Goal: Task Accomplishment & Management: Manage account settings

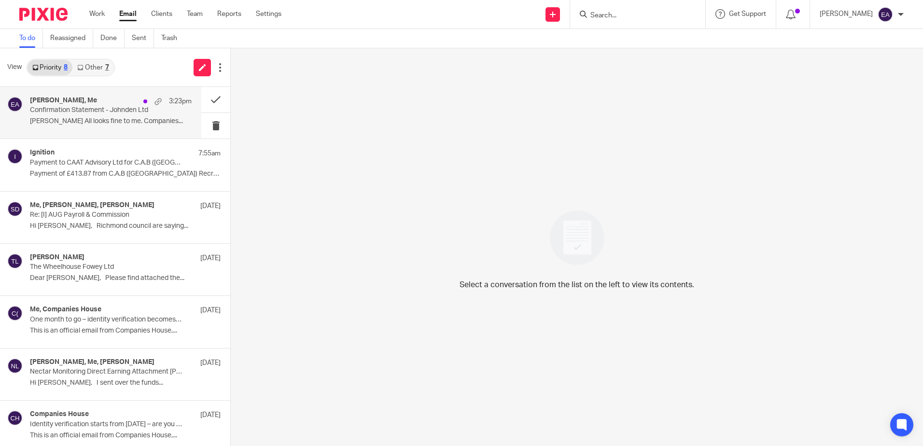
click at [118, 108] on p "Confirmation Statement - Johnden Ltd" at bounding box center [94, 110] width 129 height 8
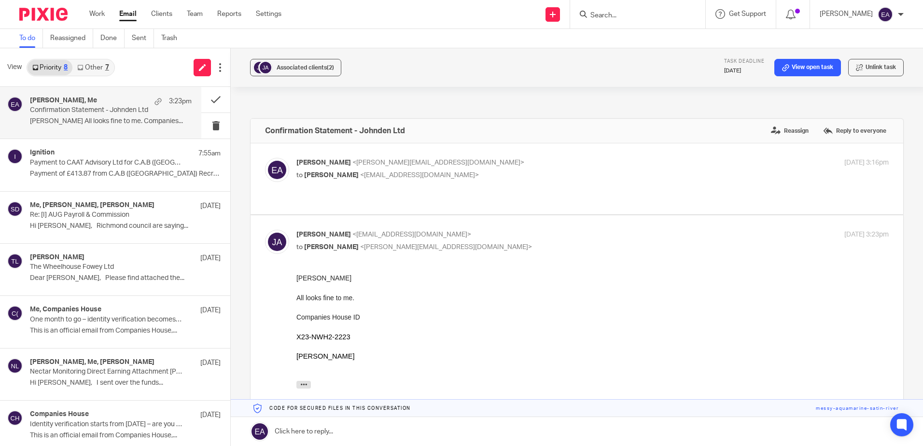
click at [105, 64] on div "7" at bounding box center [107, 67] width 4 height 7
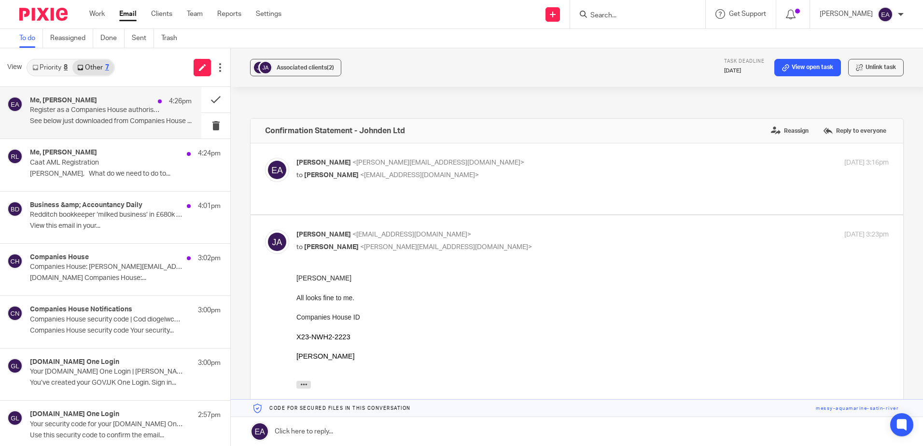
click at [84, 109] on p "Register as a Companies House authorised Agent" at bounding box center [94, 110] width 129 height 8
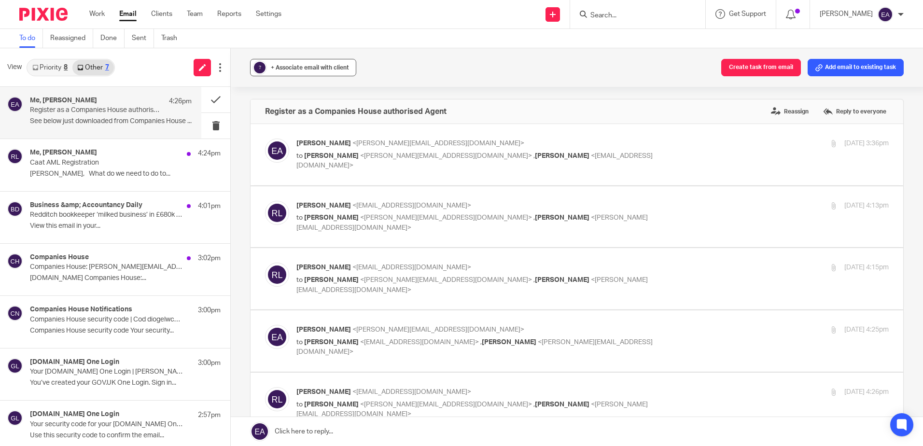
click at [318, 71] on div "+ Associate email with client" at bounding box center [310, 68] width 78 height 10
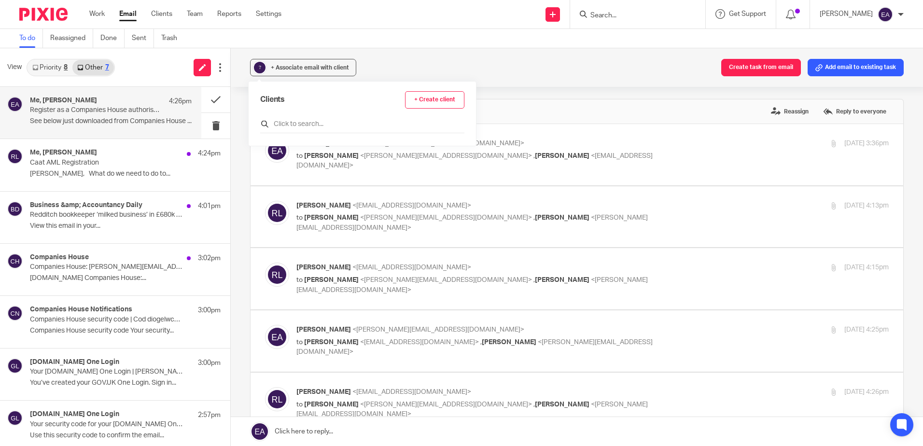
click at [287, 123] on input "text" at bounding box center [362, 124] width 204 height 10
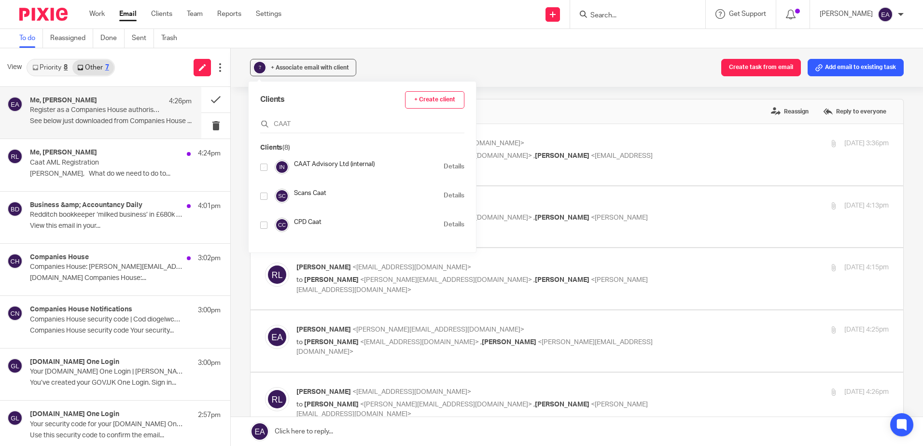
type input "CAAT"
click at [265, 170] on input "checkbox" at bounding box center [263, 167] width 7 height 7
checkbox input "true"
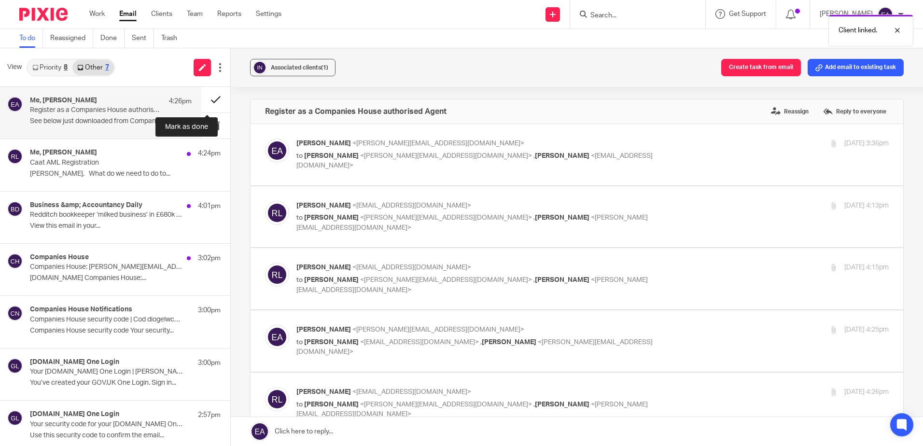
click at [204, 99] on button at bounding box center [215, 100] width 29 height 26
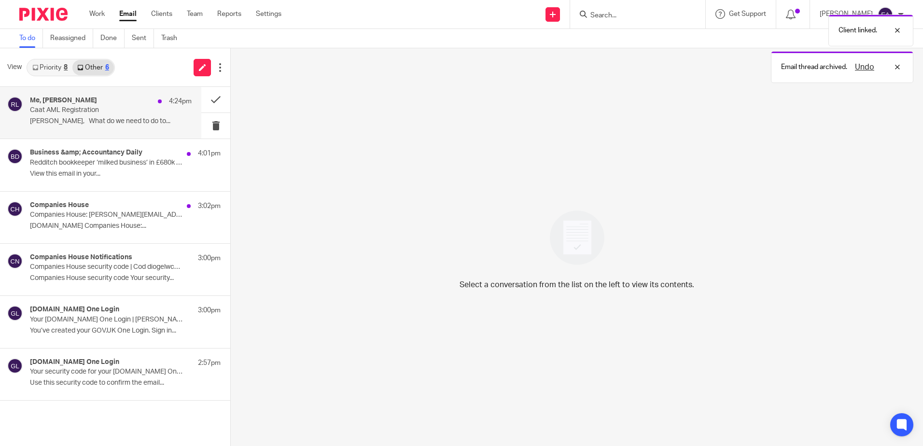
click at [62, 114] on p "Caat AML Registration" at bounding box center [94, 110] width 129 height 8
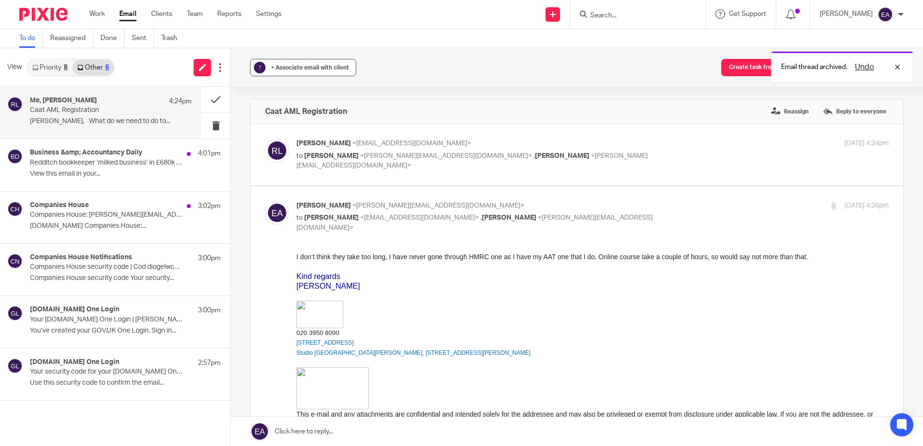
click at [314, 67] on span "+ Associate email with client" at bounding box center [310, 68] width 78 height 6
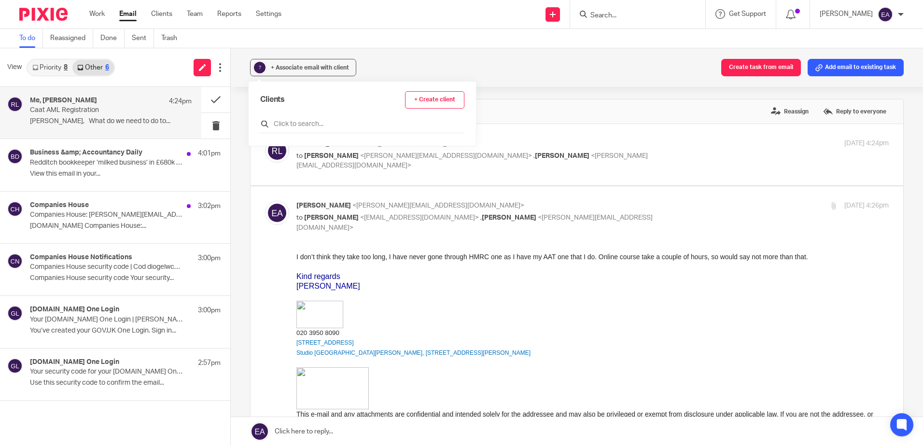
click at [292, 120] on input "text" at bounding box center [362, 124] width 204 height 10
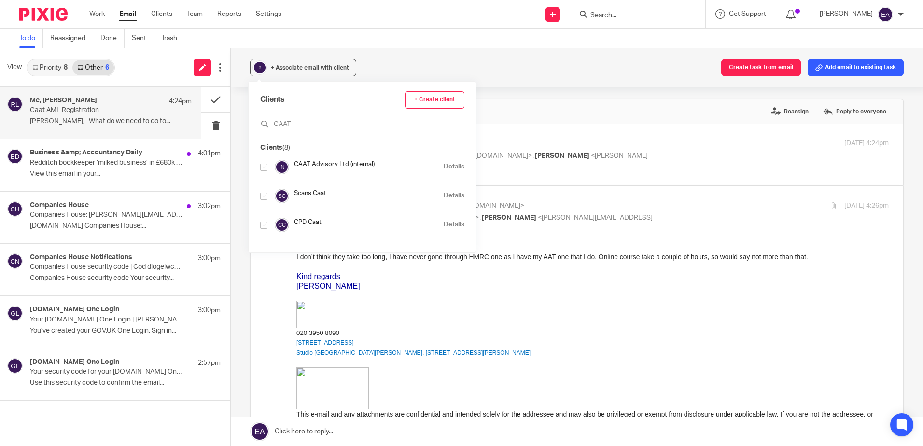
type input "CAAT"
click at [263, 169] on input "checkbox" at bounding box center [263, 167] width 7 height 7
checkbox input "true"
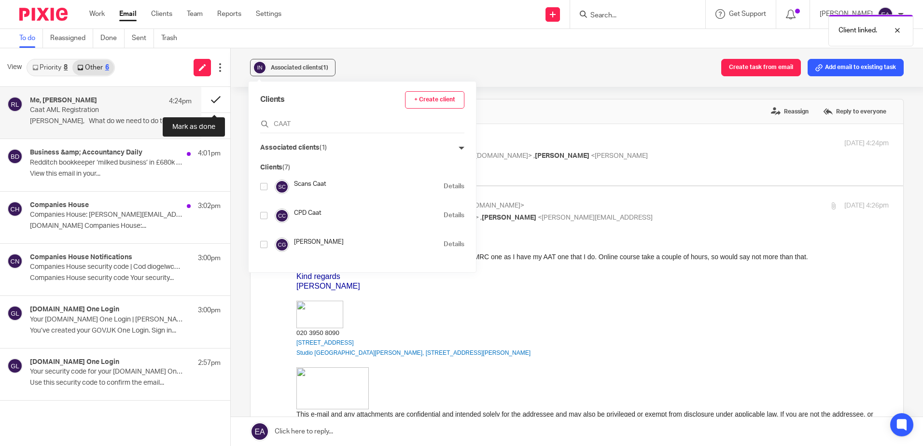
click at [207, 97] on button at bounding box center [215, 100] width 29 height 26
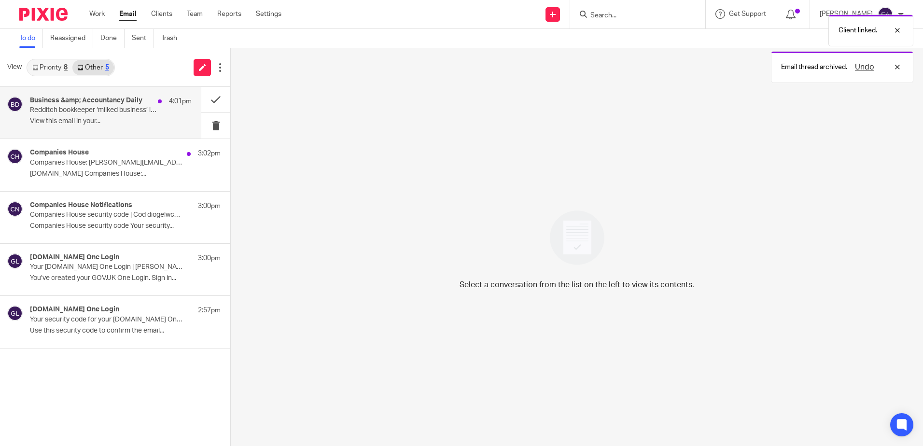
click at [122, 100] on h4 "Business &amp; Accountancy Daily" at bounding box center [86, 100] width 112 height 8
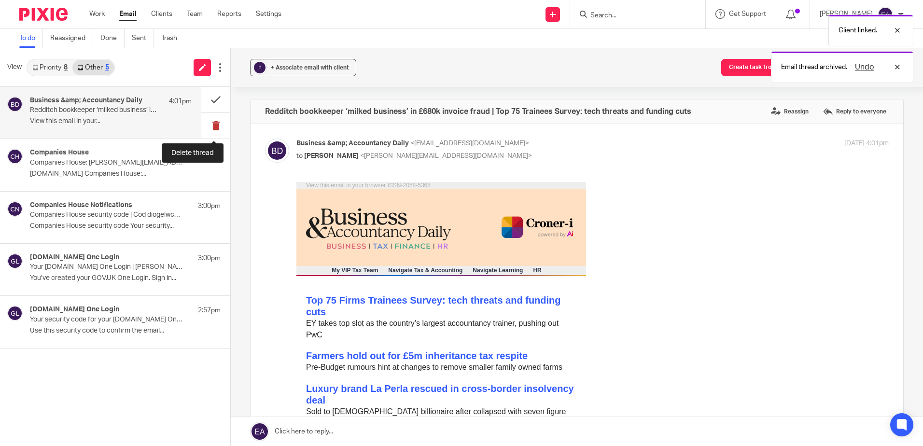
click at [214, 124] on button at bounding box center [215, 126] width 29 height 26
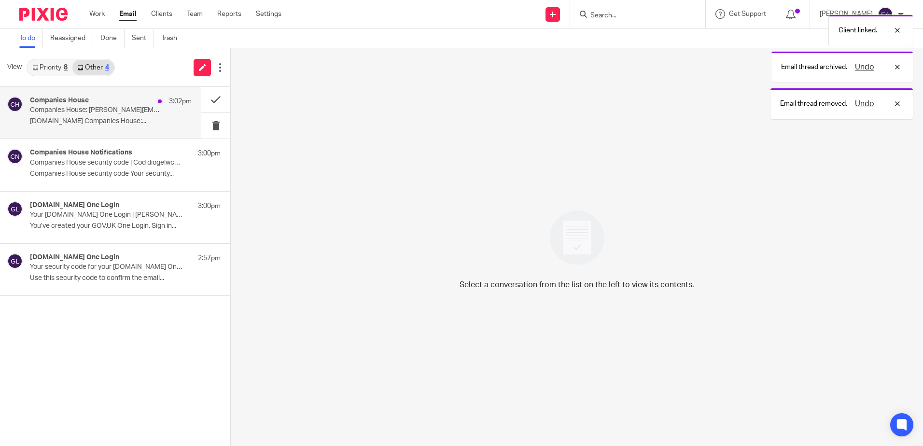
click at [99, 119] on p "GOV.UK Companies House:..." at bounding box center [111, 121] width 162 height 8
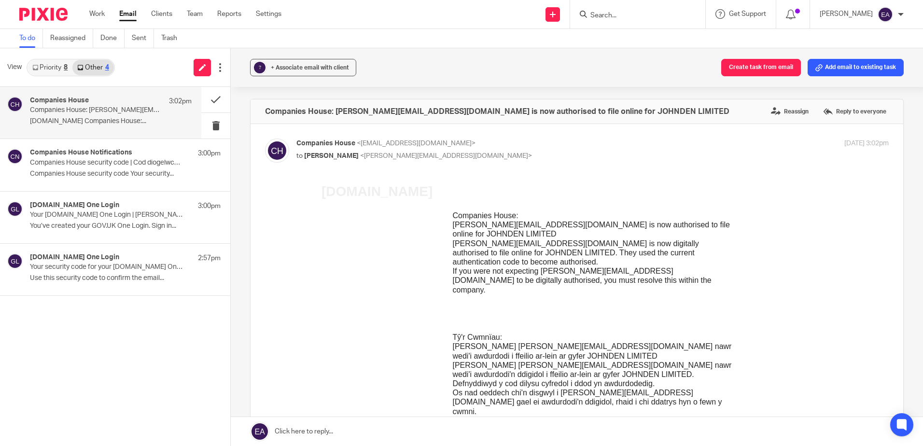
click at [95, 64] on link "Other 4" at bounding box center [92, 67] width 41 height 15
click at [40, 66] on link "Priority 8" at bounding box center [50, 67] width 45 height 15
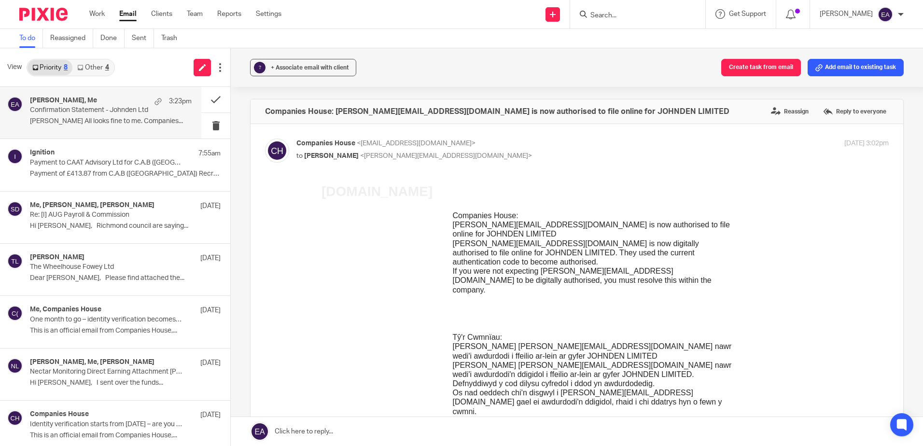
click at [129, 117] on div "John Aherne, Me 3:23pm Confirmation Statement - Johnden Ltd Elaine All looks fi…" at bounding box center [111, 112] width 162 height 32
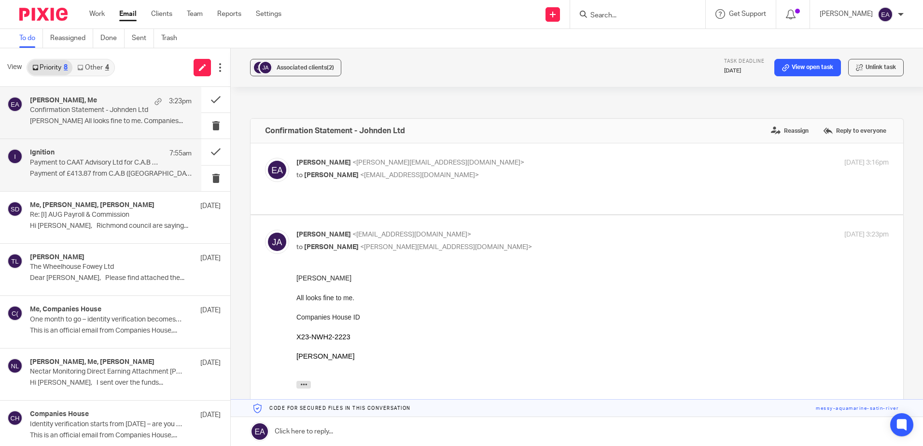
click at [128, 173] on p "Payment of £413.87 from C.A.B (UK) Recruitment..." at bounding box center [111, 174] width 162 height 8
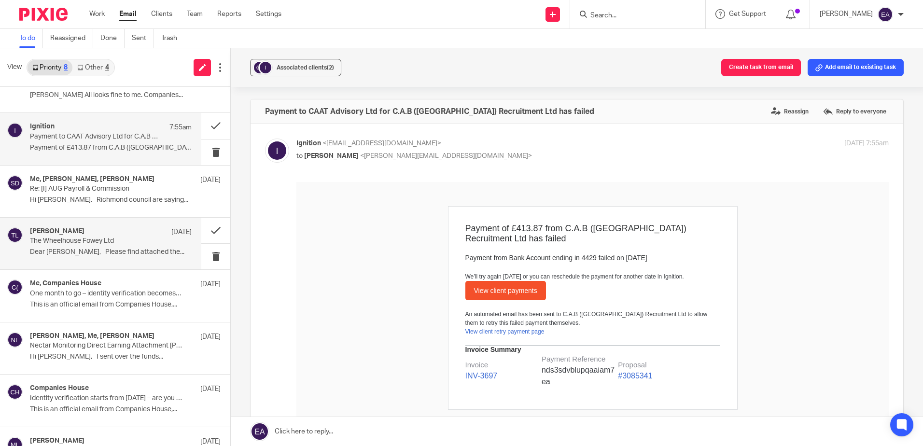
scroll to position [48, 0]
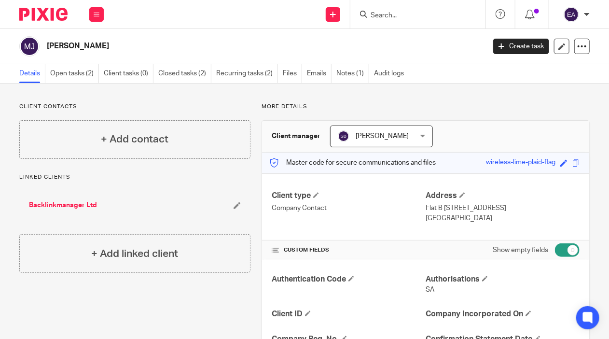
scroll to position [297, 0]
